Goal: Navigation & Orientation: Find specific page/section

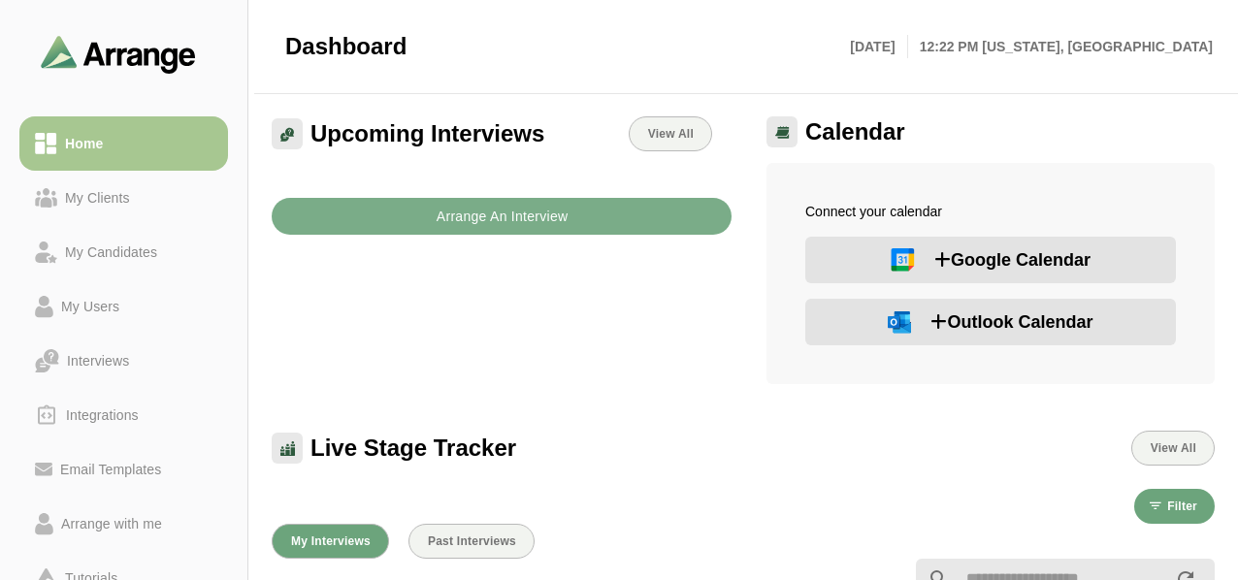
drag, startPoint x: 487, startPoint y: 16, endPoint x: 694, endPoint y: 46, distance: 209.6
click at [694, 46] on div at bounding box center [622, 46] width 432 height 52
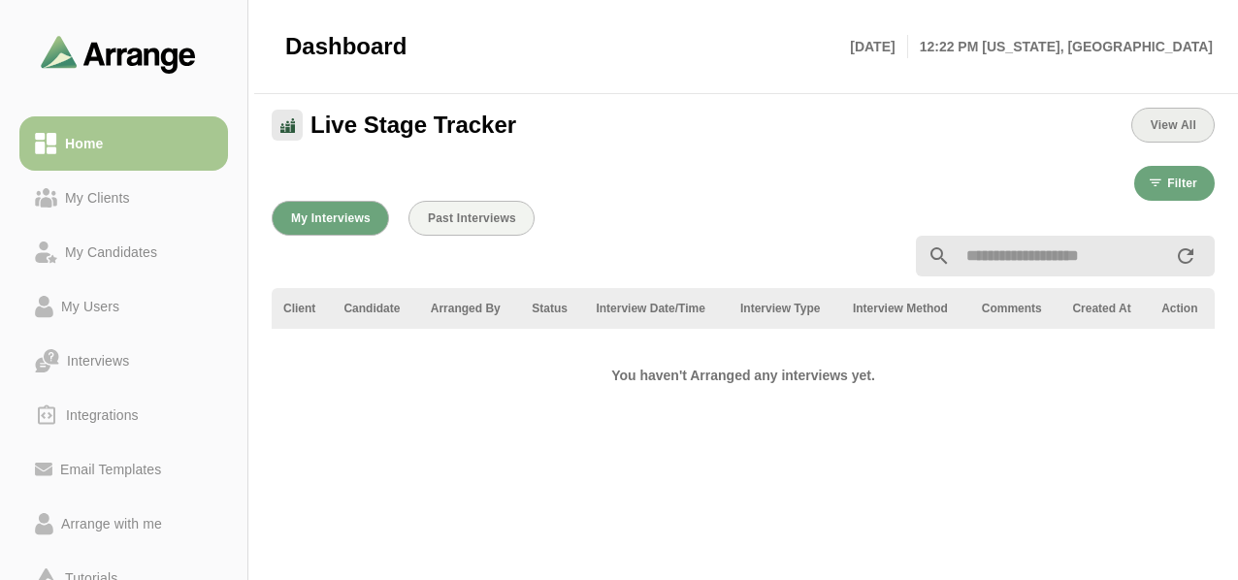
click at [1198, 123] on button "View All" at bounding box center [1172, 125] width 83 height 35
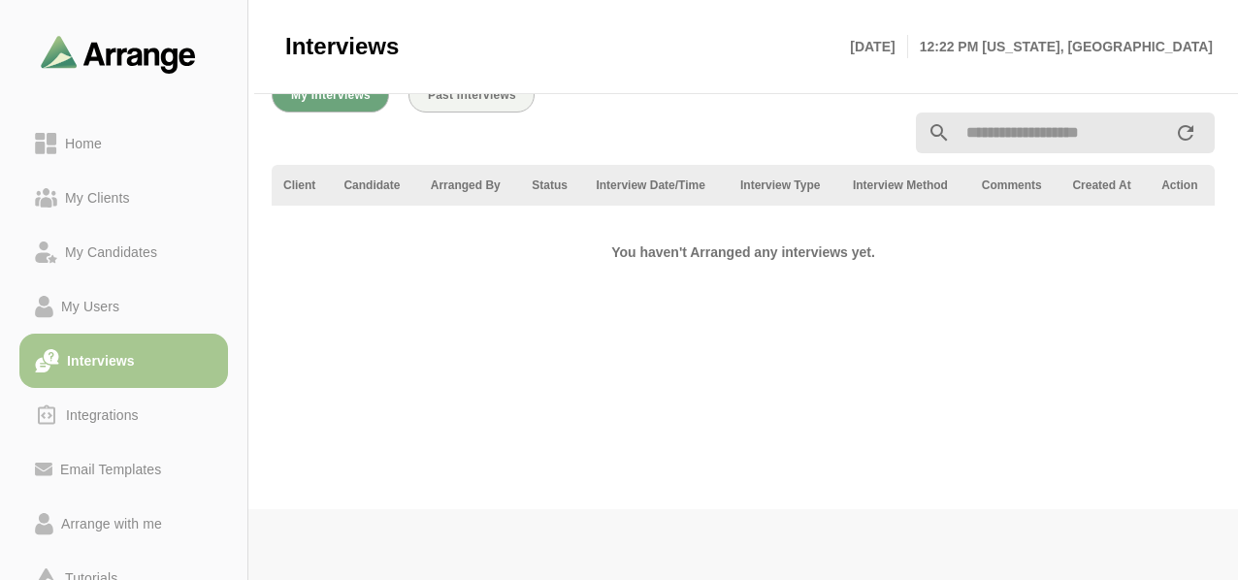
scroll to position [3, 0]
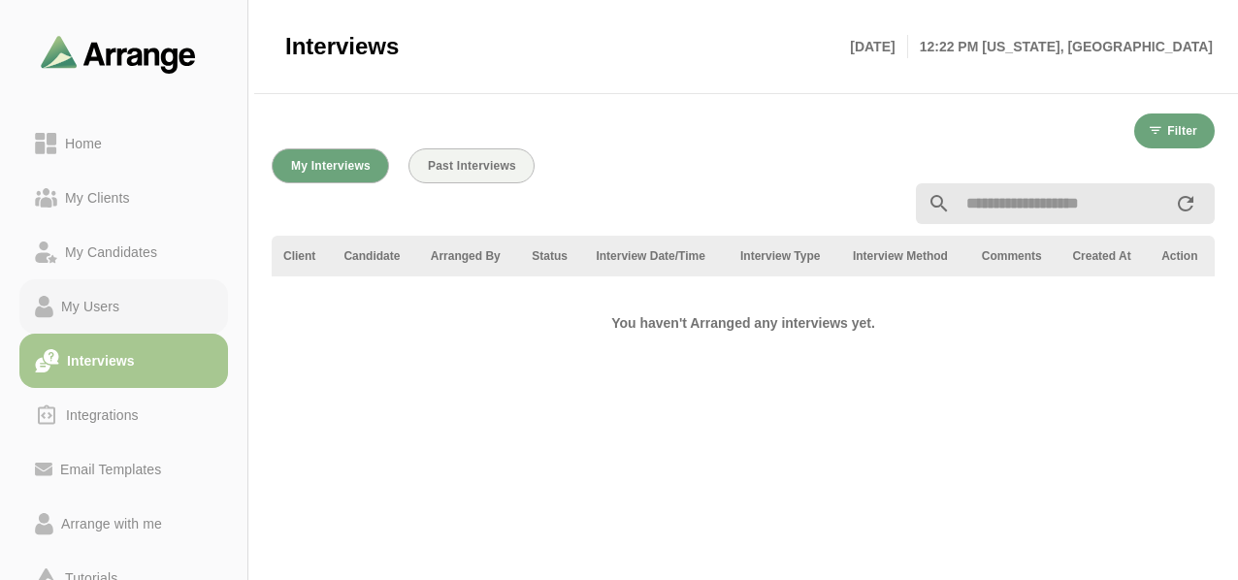
click at [171, 288] on link "My Users" at bounding box center [123, 306] width 209 height 54
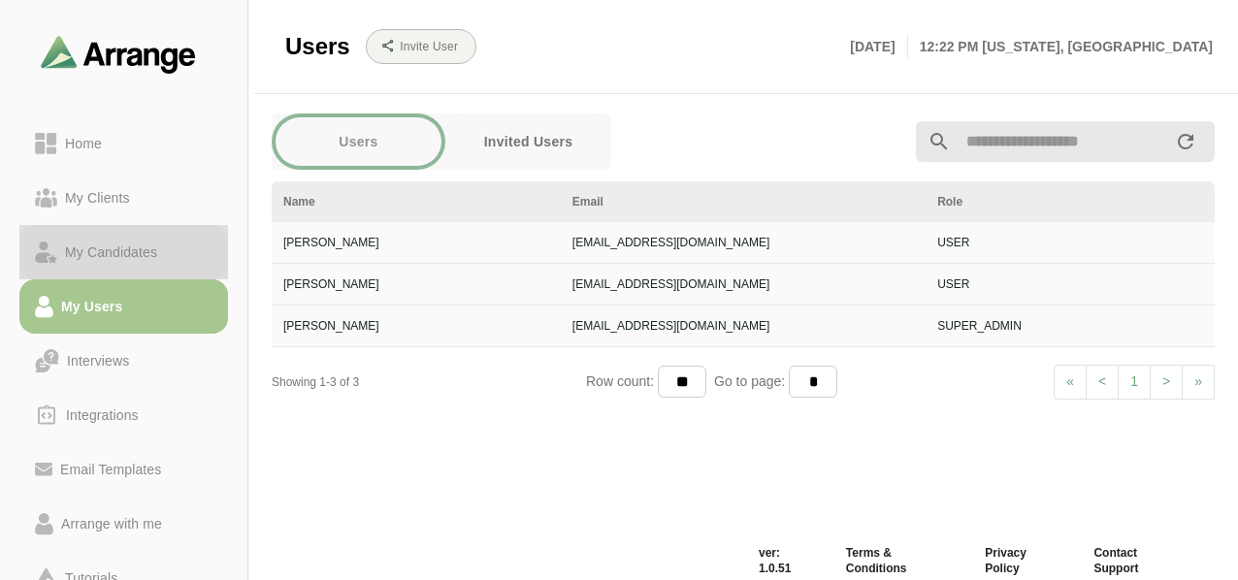
click at [142, 245] on div "My Candidates" at bounding box center [111, 252] width 108 height 23
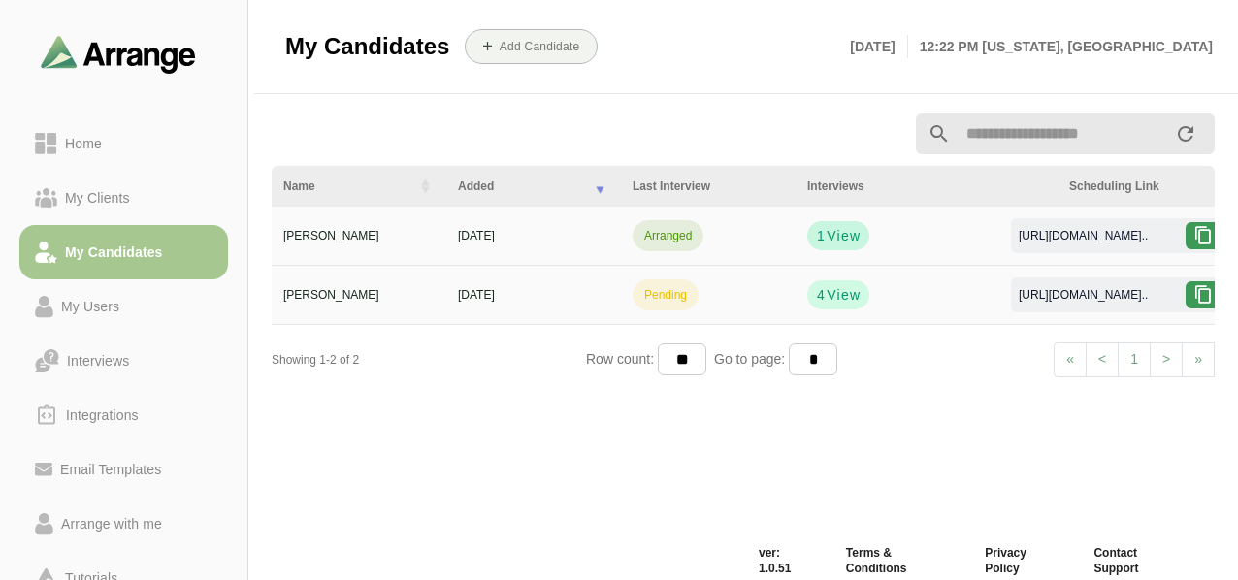
click at [832, 239] on span "View" at bounding box center [842, 235] width 35 height 19
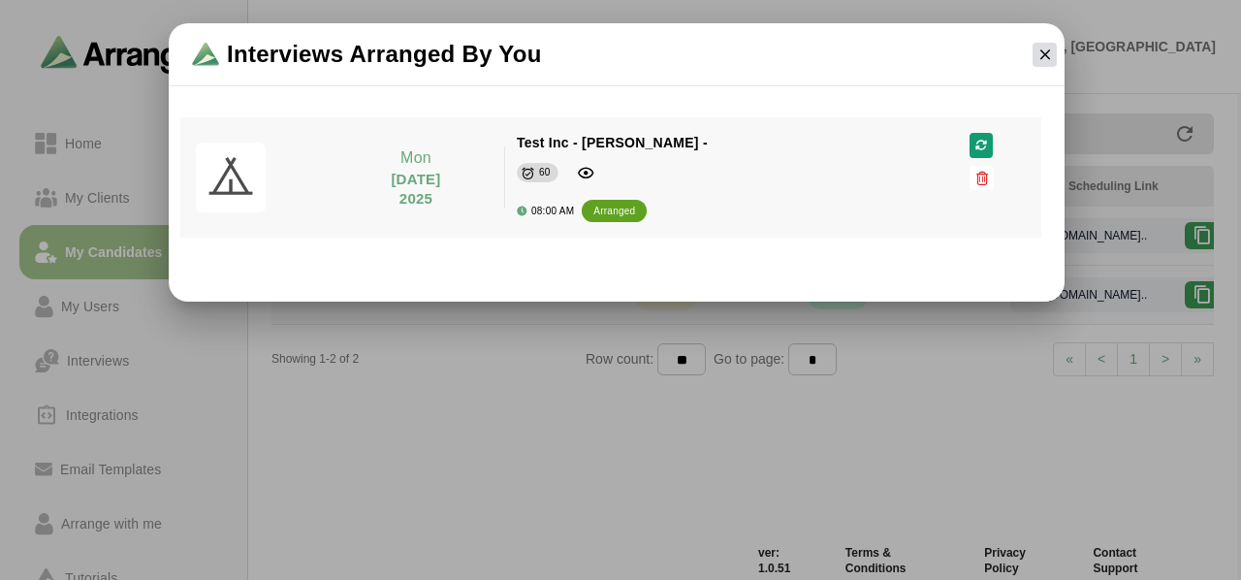
click at [1046, 58] on icon "button" at bounding box center [1045, 54] width 17 height 17
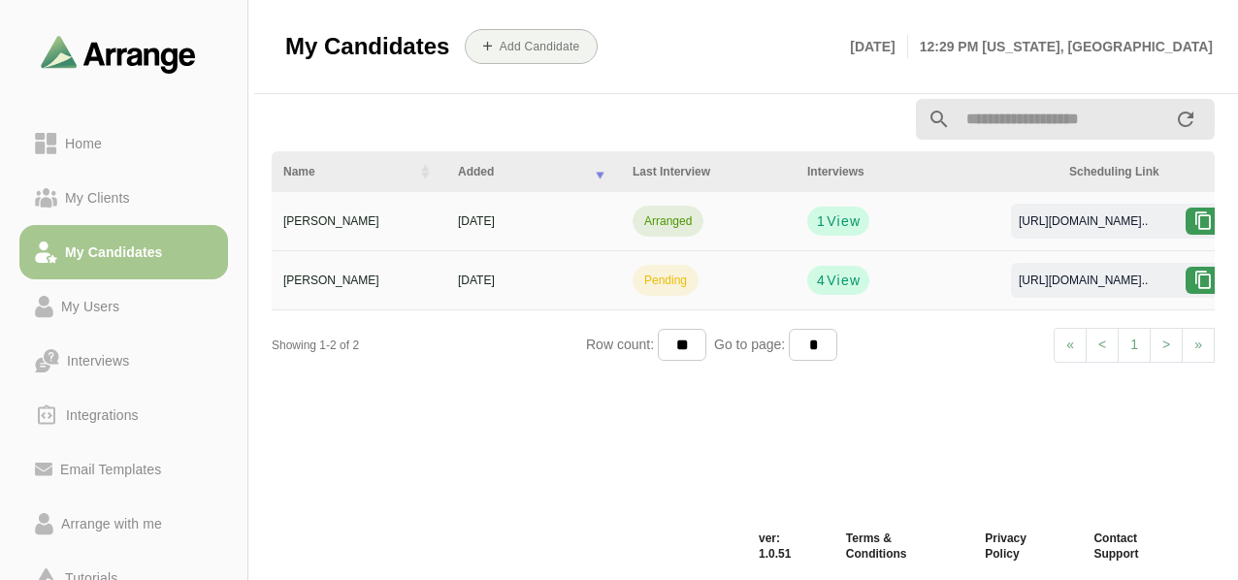
scroll to position [22, 0]
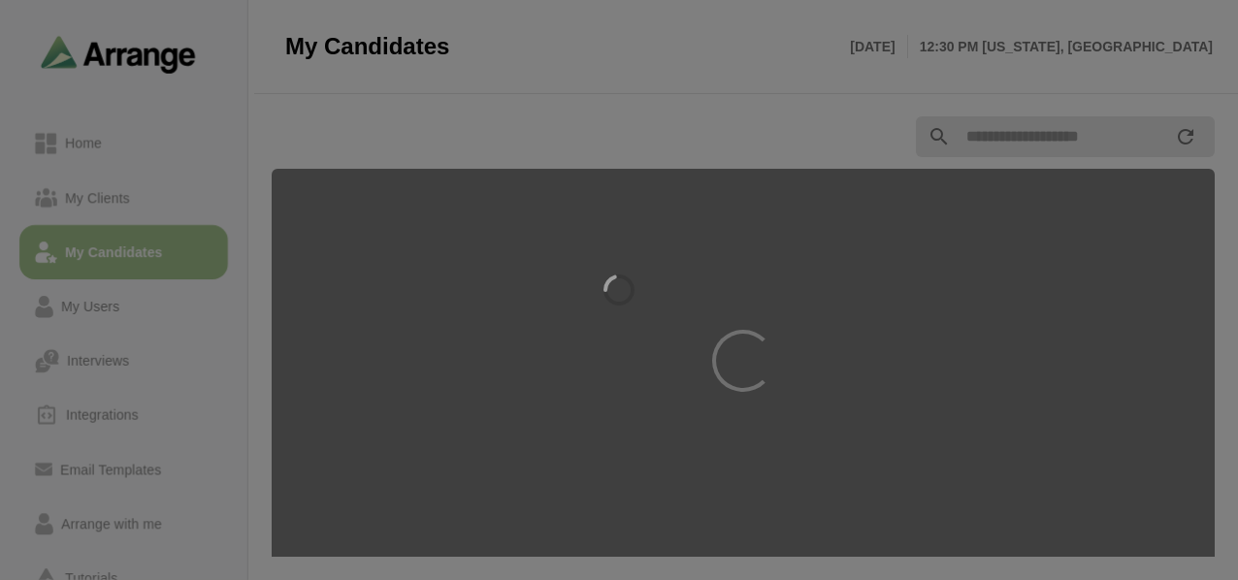
scroll to position [22, 0]
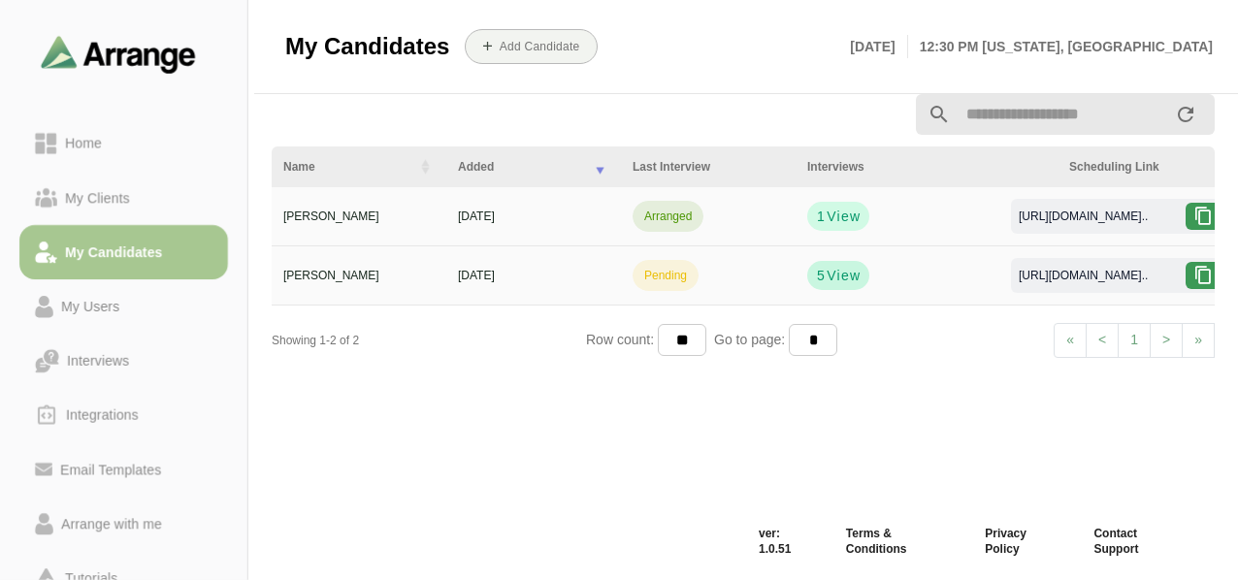
click at [846, 272] on span "View" at bounding box center [842, 275] width 35 height 19
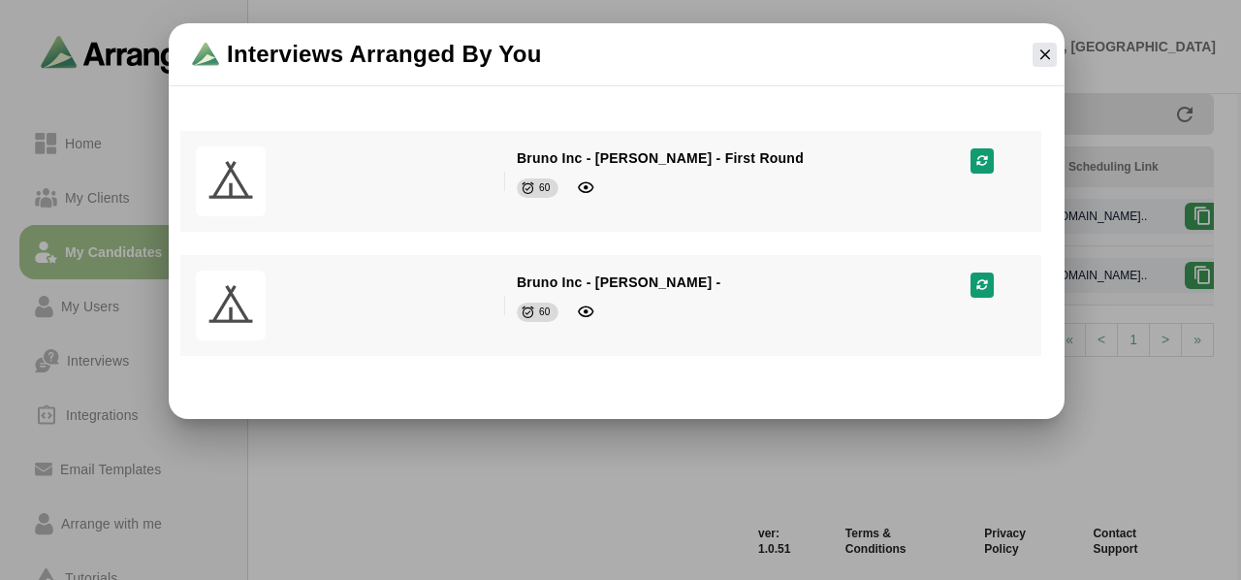
scroll to position [0, 0]
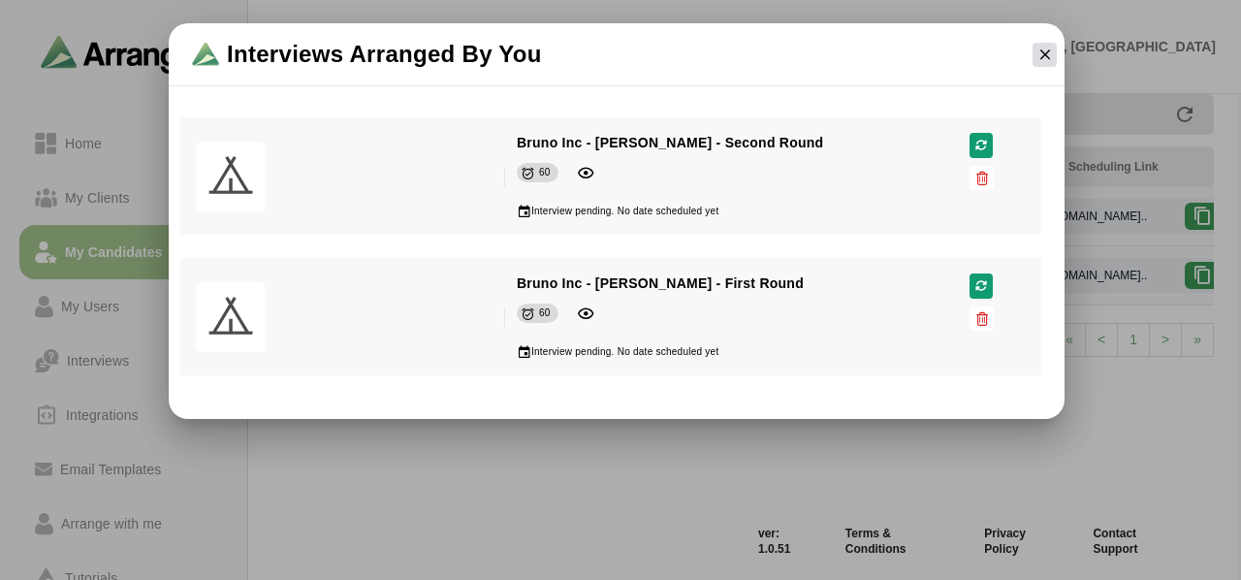
click at [1046, 55] on icon "button" at bounding box center [1045, 54] width 17 height 17
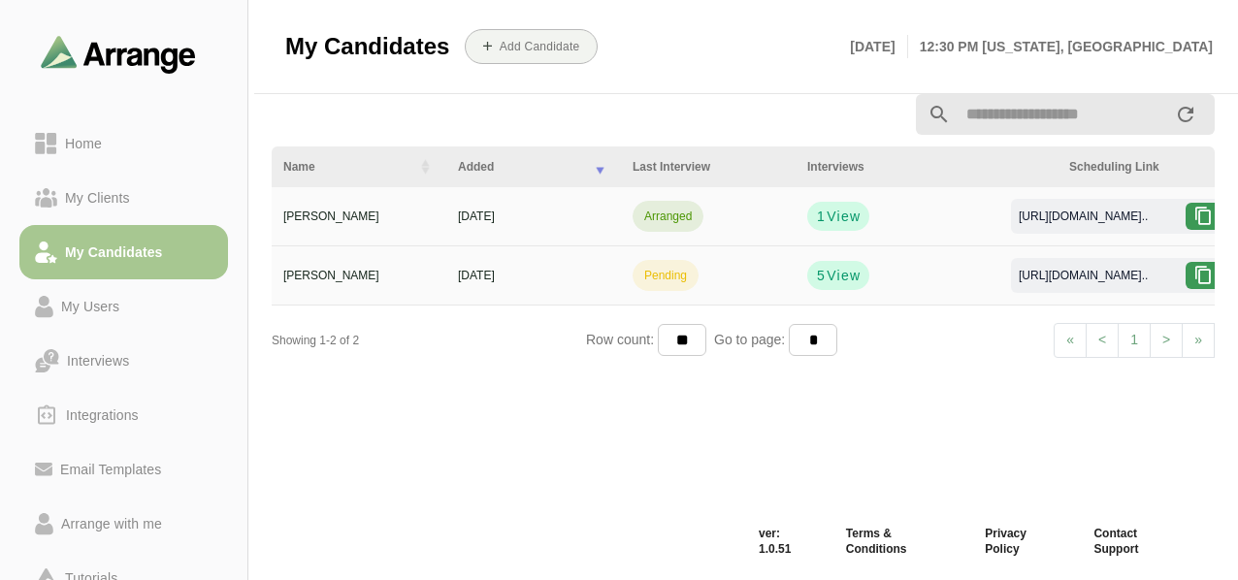
click at [1172, 337] on li "> Next" at bounding box center [1166, 340] width 32 height 35
click at [822, 274] on strong "5" at bounding box center [821, 275] width 10 height 19
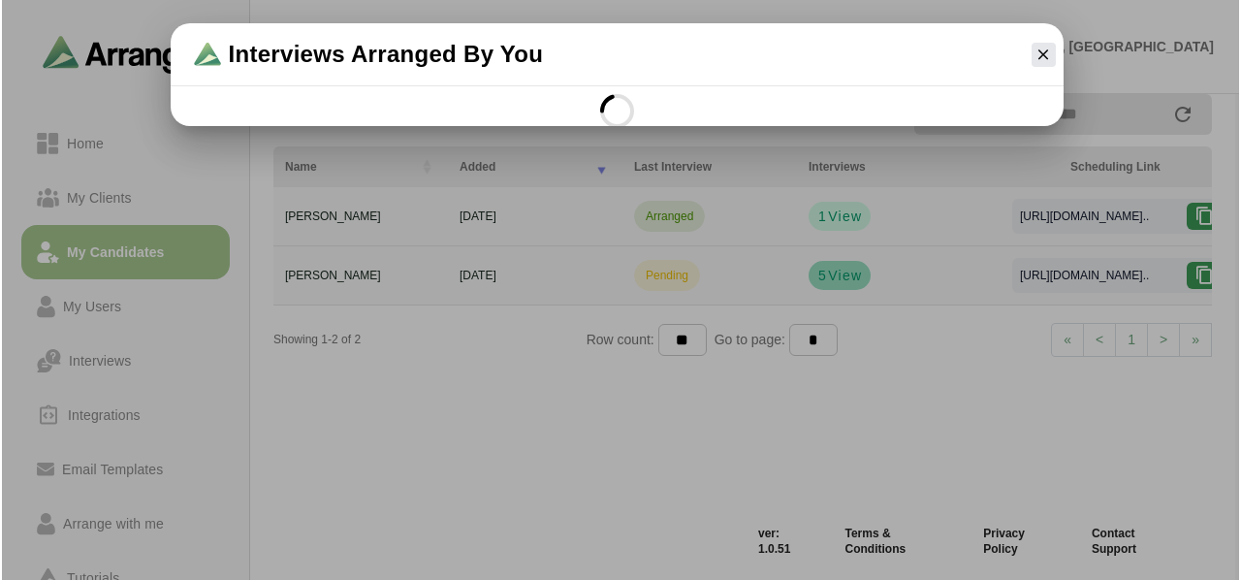
scroll to position [0, 0]
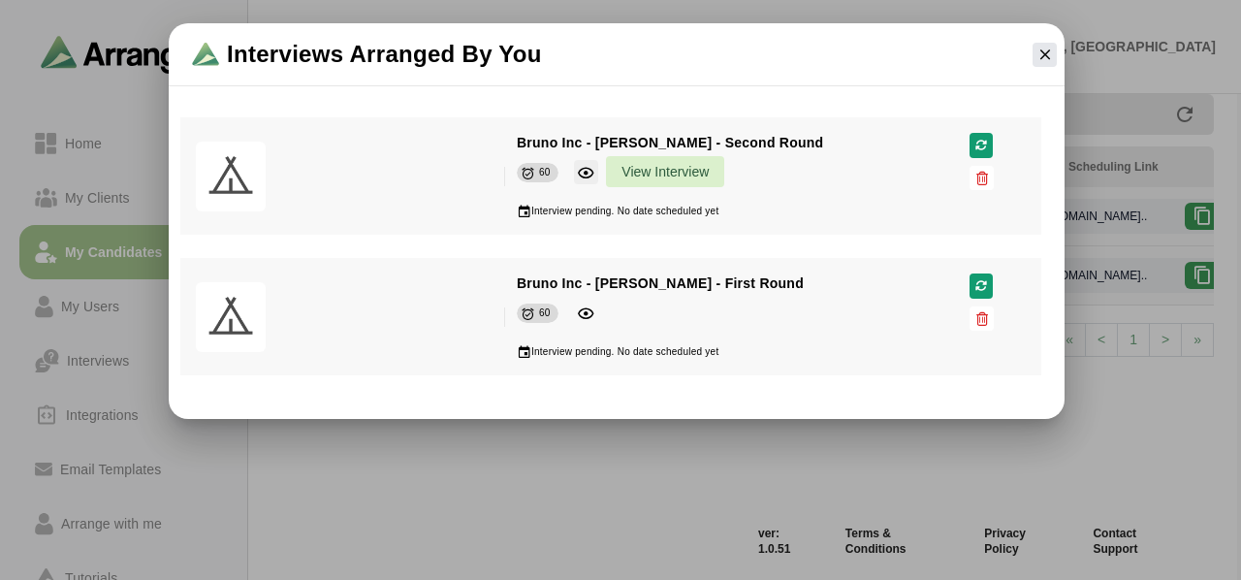
click at [588, 165] on icon "button" at bounding box center [585, 172] width 17 height 17
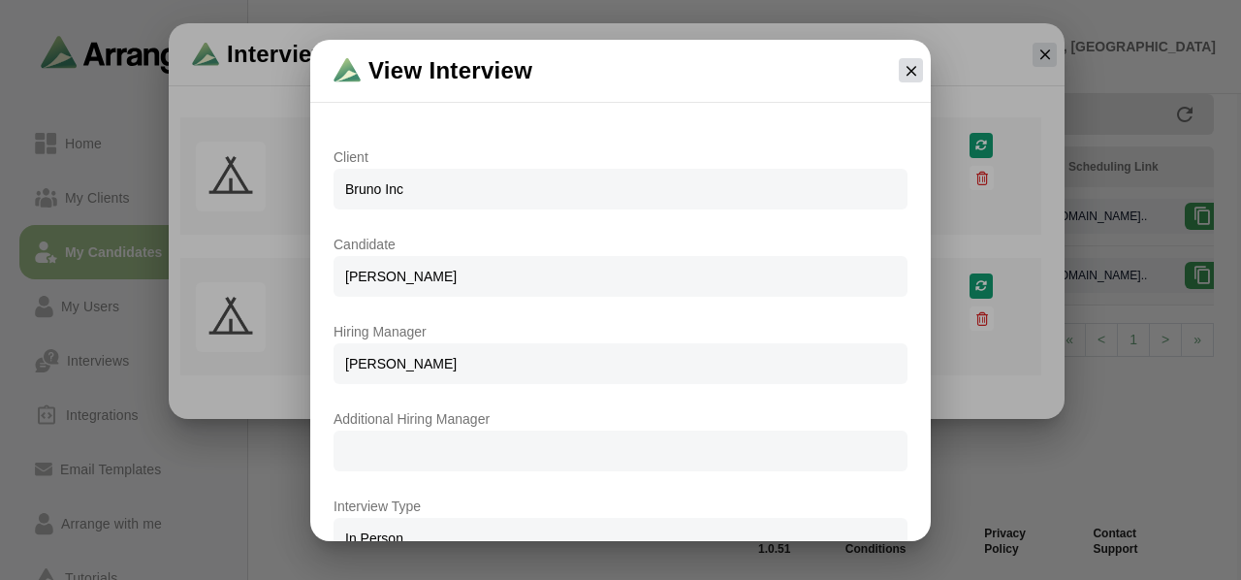
click at [906, 76] on icon "button" at bounding box center [911, 70] width 17 height 17
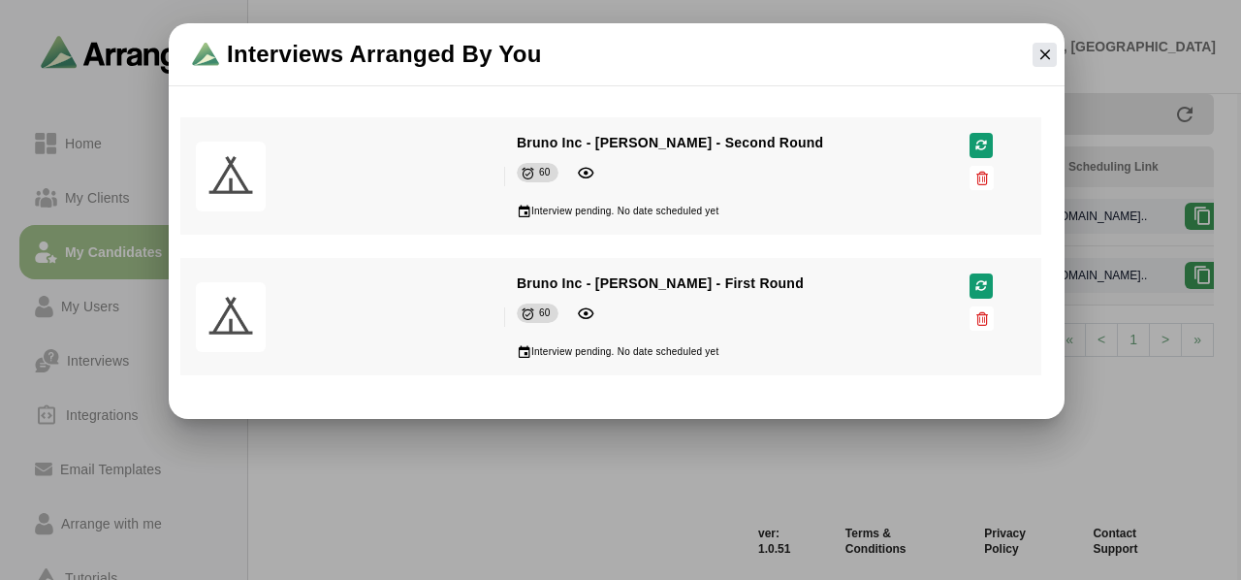
scroll to position [392, 0]
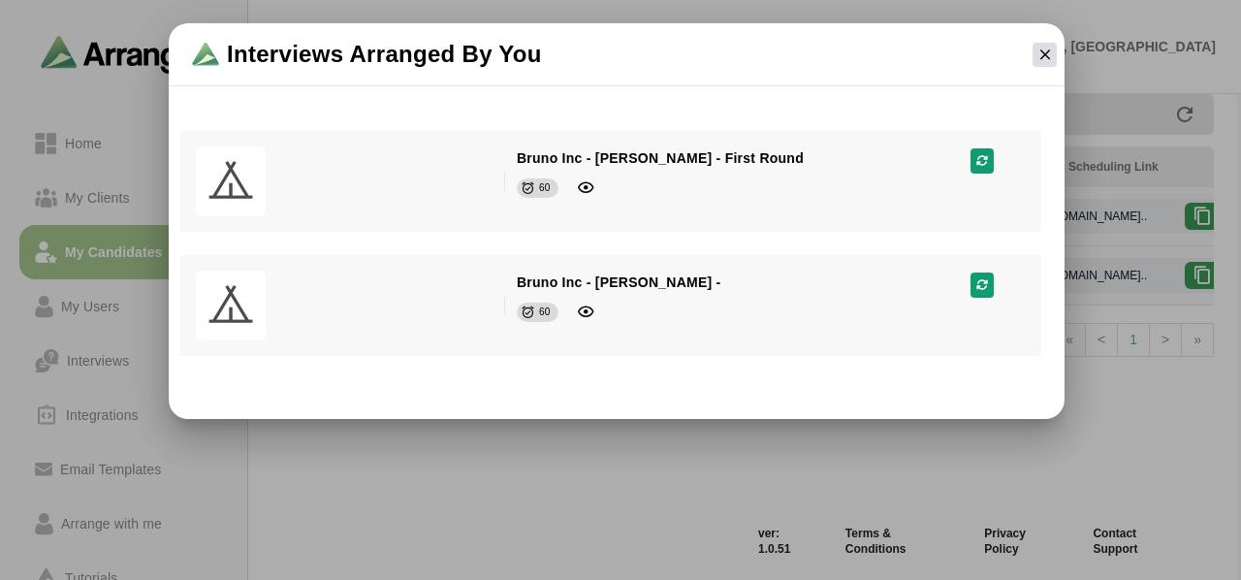
click at [1038, 63] on button "button" at bounding box center [1045, 55] width 24 height 24
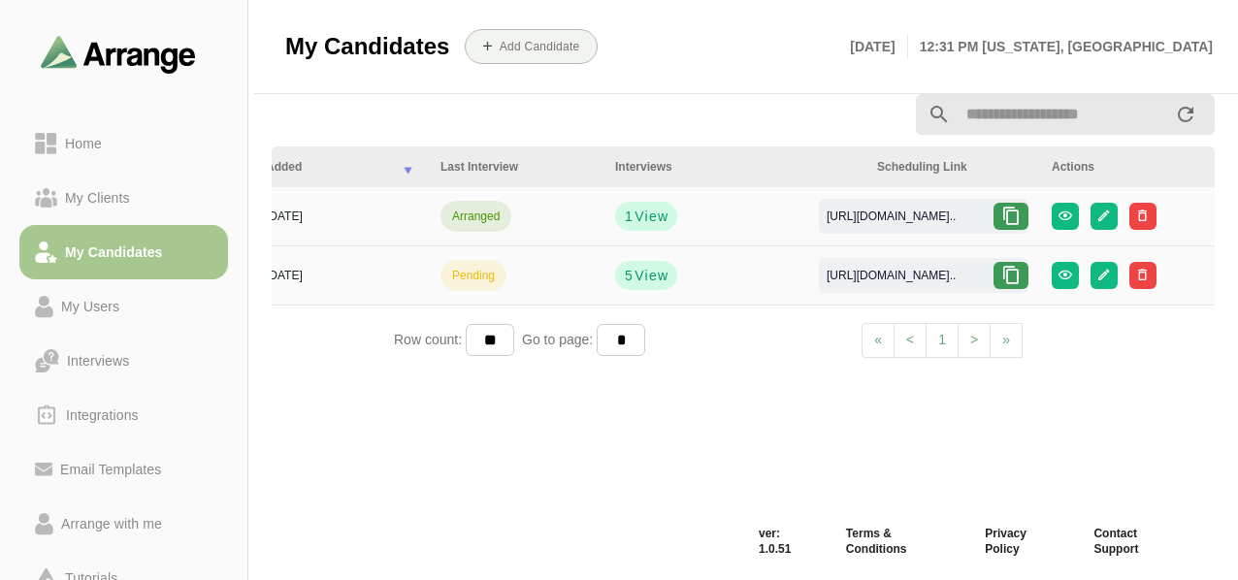
scroll to position [0, 0]
